Goal: Find specific page/section: Find specific page/section

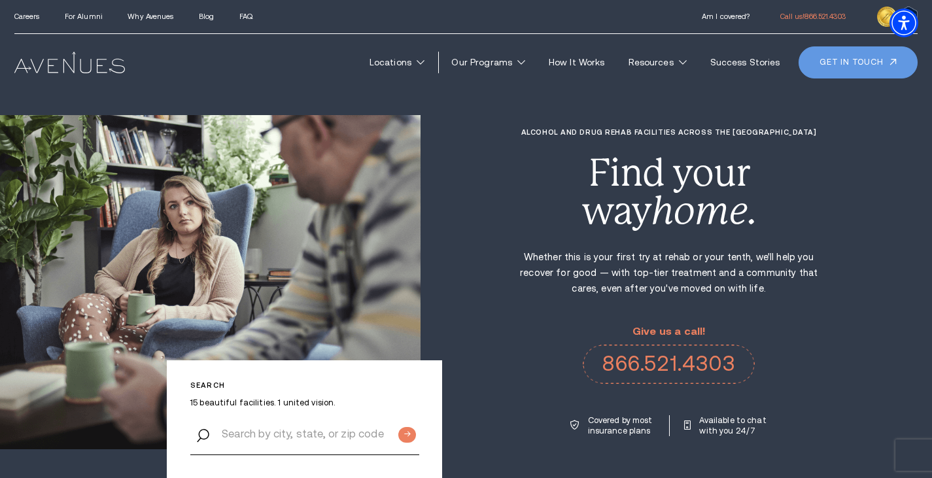
click at [864, 68] on link "Get in touch" at bounding box center [857, 61] width 119 height 31
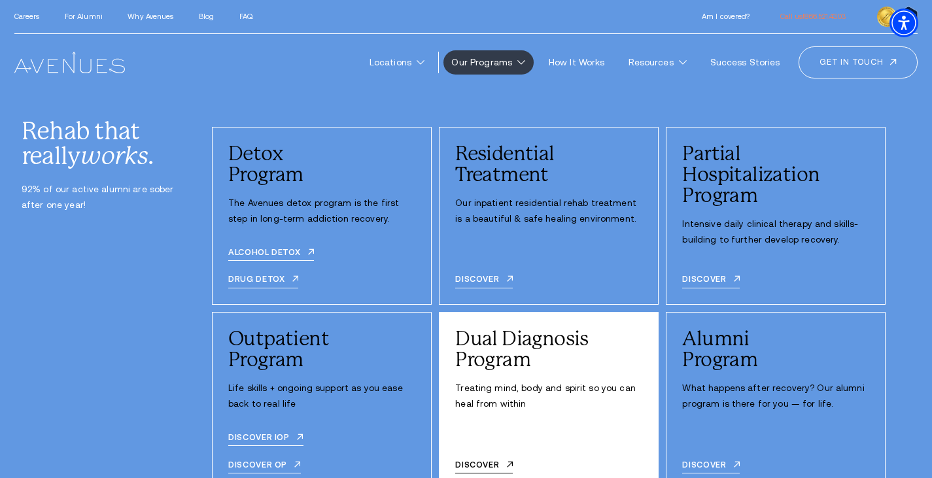
click at [485, 380] on div "Dual Diagnosis Program Treating mind, body and spirit so you can heal from with…" at bounding box center [549, 401] width 220 height 178
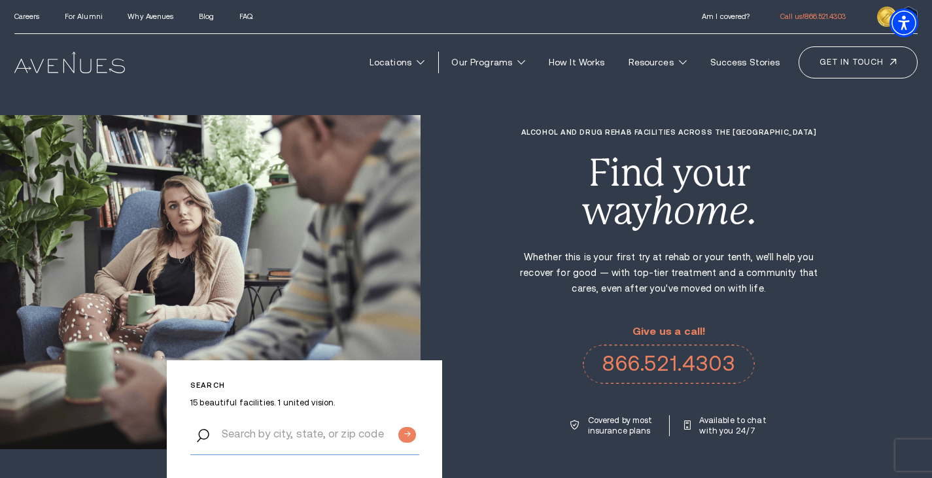
click at [306, 441] on input "Search by city, state, or zip code" at bounding box center [304, 434] width 229 height 42
type input "colorado"
click at [398, 427] on input "Submit button" at bounding box center [406, 435] width 17 height 16
